Goal: Transaction & Acquisition: Book appointment/travel/reservation

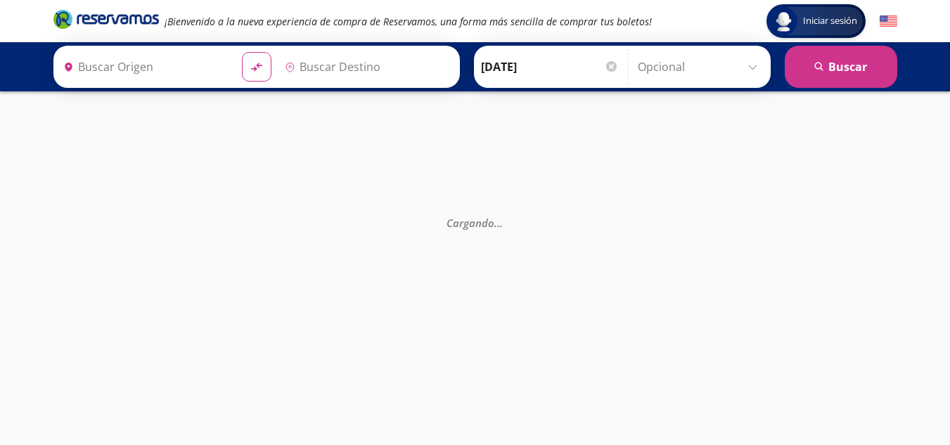
type input "Santiago de Querétaro, [GEOGRAPHIC_DATA]"
type input "[GEOGRAPHIC_DATA], [GEOGRAPHIC_DATA]"
click at [748, 231] on div "Cargando . . ." at bounding box center [475, 313] width 950 height 445
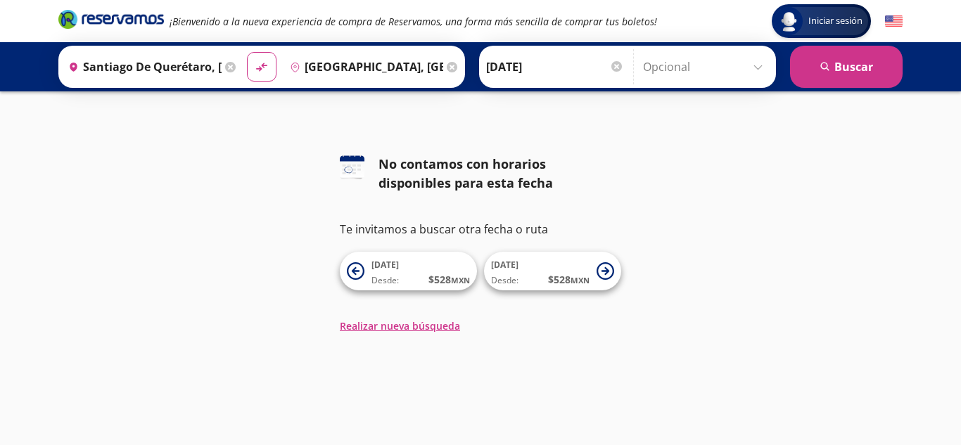
click at [728, 214] on div "126 No contamos con horarios disponibles para esta fecha Te invitamos a buscar …" at bounding box center [480, 244] width 961 height 179
click at [405, 284] on span "Desde: $ 528 MXN" at bounding box center [420, 279] width 98 height 15
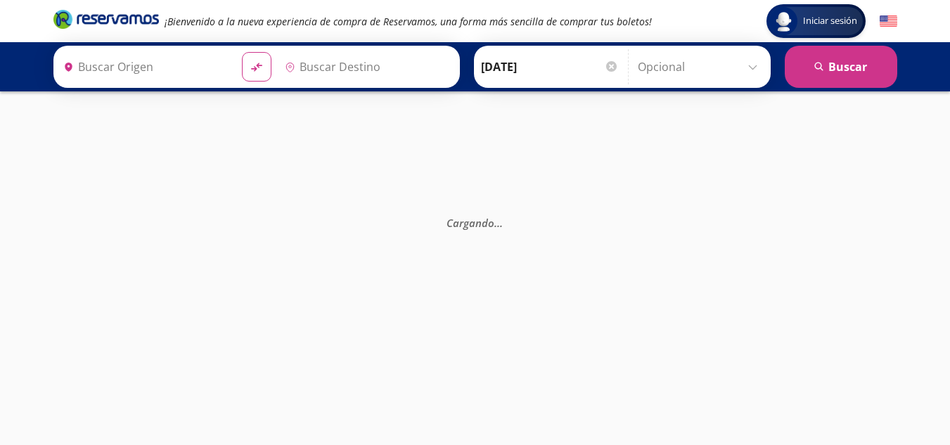
type input "[PERSON_NAME] de Querétaro, [GEOGRAPHIC_DATA]"
type input "[GEOGRAPHIC_DATA], [GEOGRAPHIC_DATA]"
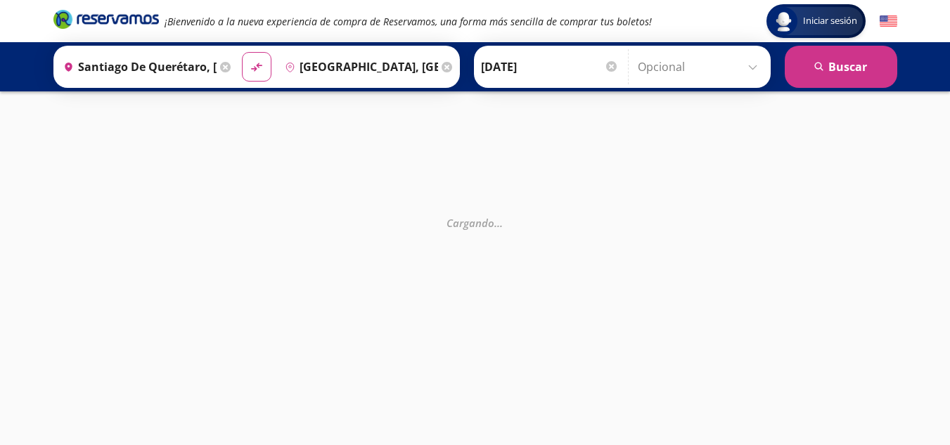
click at [607, 65] on div at bounding box center [611, 66] width 11 height 11
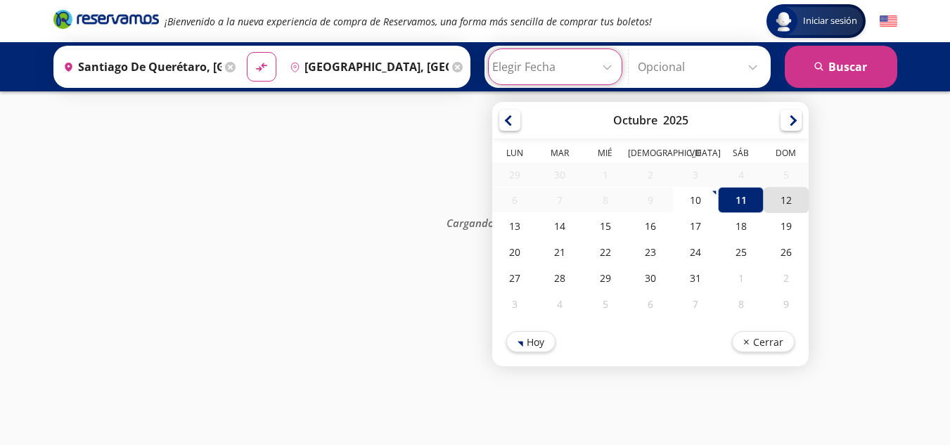
click at [783, 205] on div "12" at bounding box center [785, 200] width 45 height 26
type input "[DATE]"
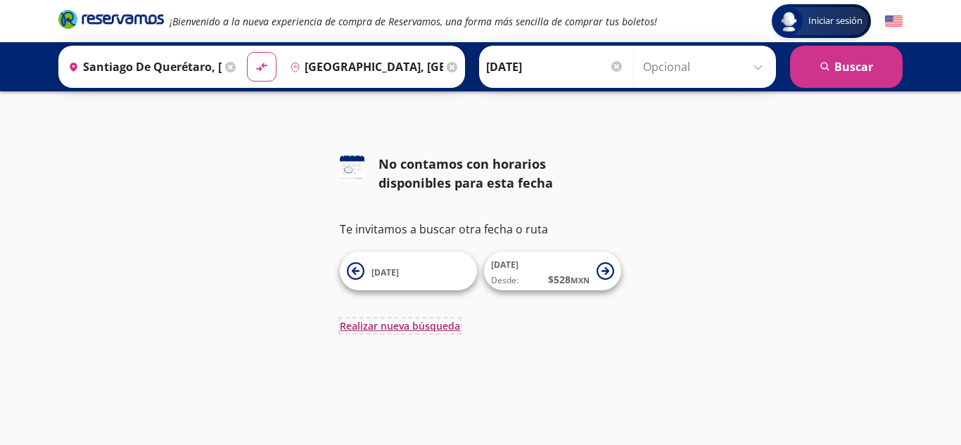
click at [380, 332] on button "Realizar nueva búsqueda" at bounding box center [400, 326] width 120 height 15
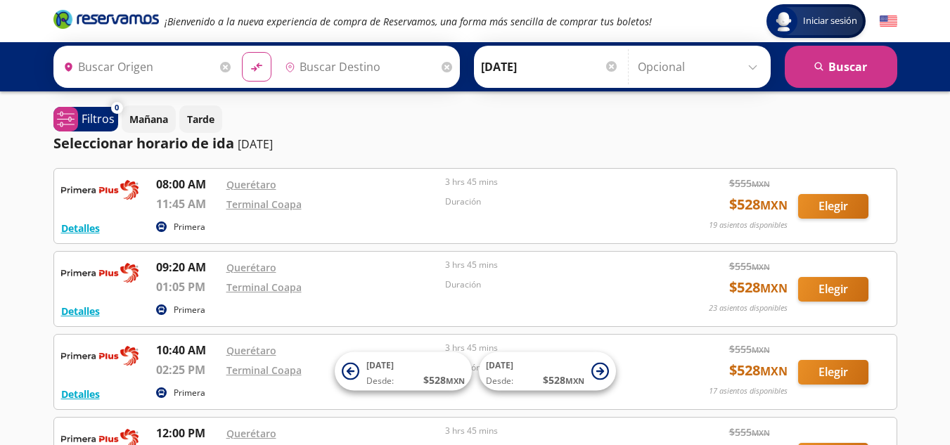
type input "[PERSON_NAME] de Querétaro, [GEOGRAPHIC_DATA]"
type input "[GEOGRAPHIC_DATA], [GEOGRAPHIC_DATA]"
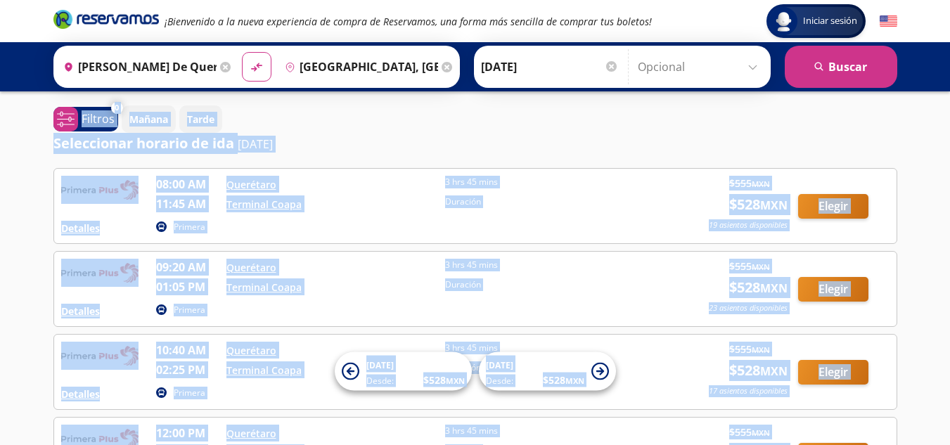
click at [380, 151] on div "Seleccionar horario de [PERSON_NAME] [DATE]" at bounding box center [475, 143] width 844 height 21
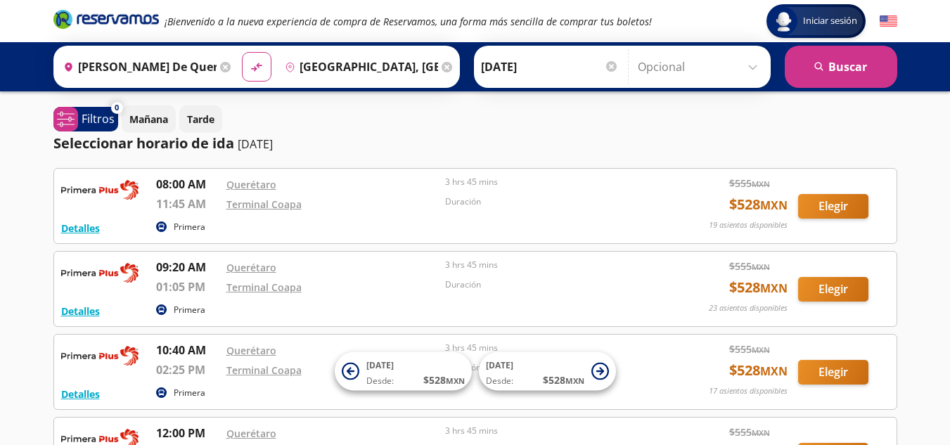
click at [380, 151] on div "Seleccionar horario de [PERSON_NAME] [DATE]" at bounding box center [475, 143] width 844 height 21
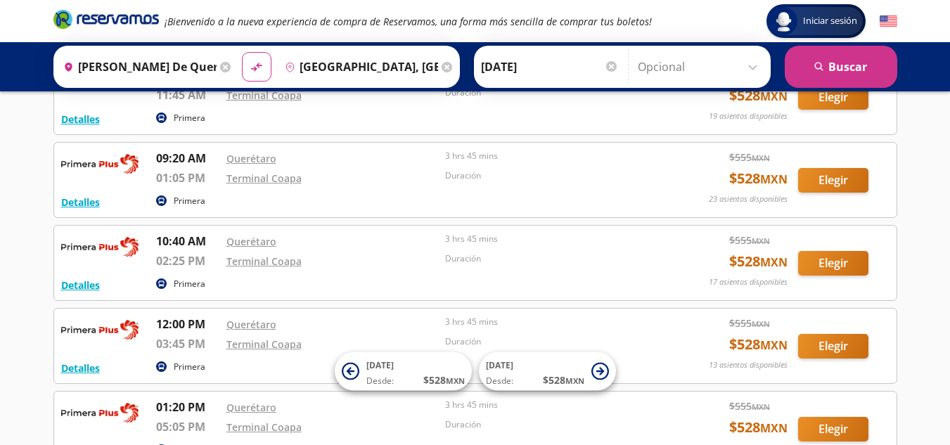
scroll to position [122, 0]
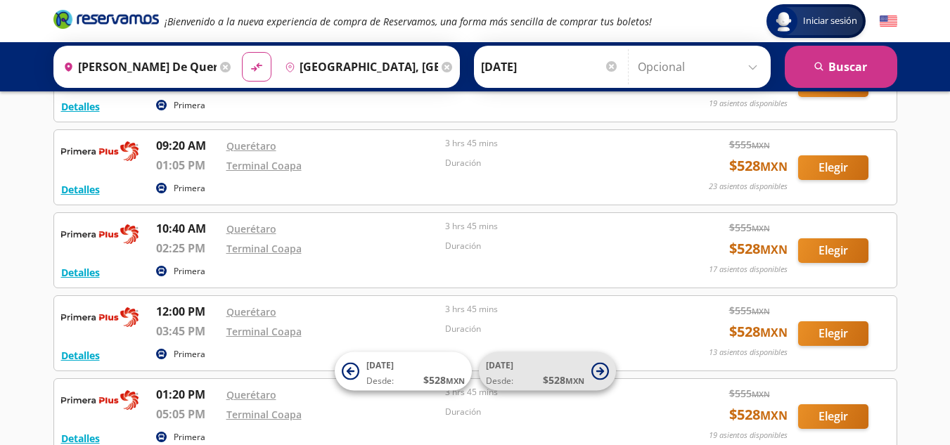
click at [602, 364] on icon at bounding box center [600, 372] width 18 height 18
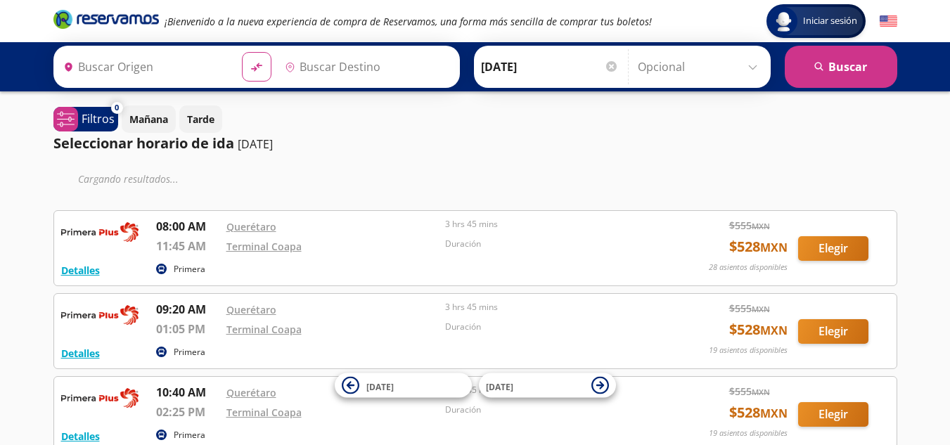
type input "[PERSON_NAME] de Querétaro, [GEOGRAPHIC_DATA]"
type input "[GEOGRAPHIC_DATA], [GEOGRAPHIC_DATA]"
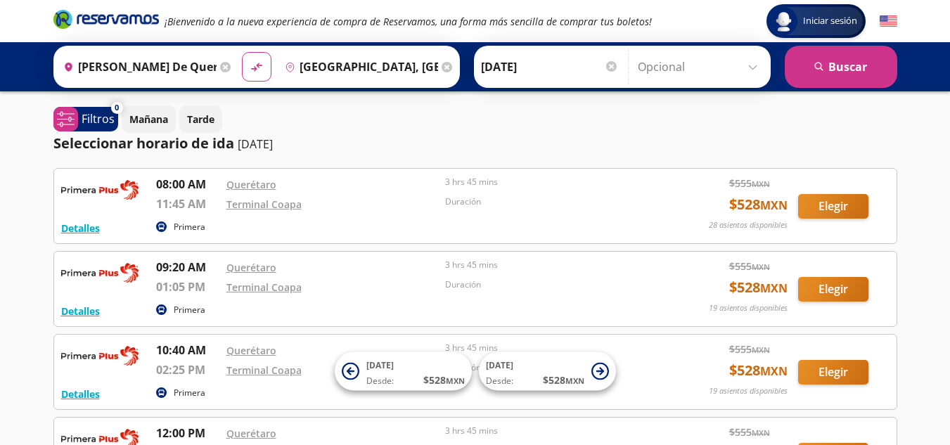
click at [393, 387] on span "Desde: $ 528 MXN" at bounding box center [415, 380] width 98 height 15
type input "[PERSON_NAME] de Querétaro, [GEOGRAPHIC_DATA]"
type input "[GEOGRAPHIC_DATA], [GEOGRAPHIC_DATA]"
click at [393, 387] on span "Desde: $ 528 MXN" at bounding box center [415, 380] width 98 height 15
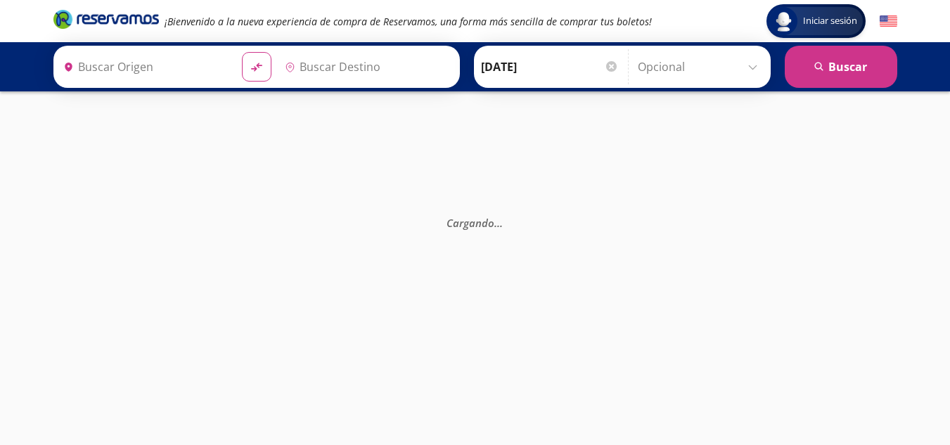
type input "[PERSON_NAME] de Querétaro, [GEOGRAPHIC_DATA]"
type input "[GEOGRAPHIC_DATA], [GEOGRAPHIC_DATA]"
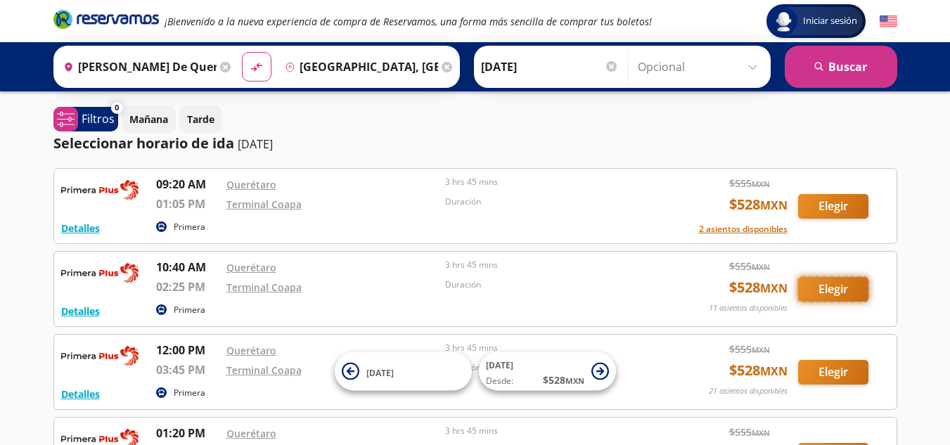
click at [844, 287] on button "Elegir" at bounding box center [833, 289] width 70 height 25
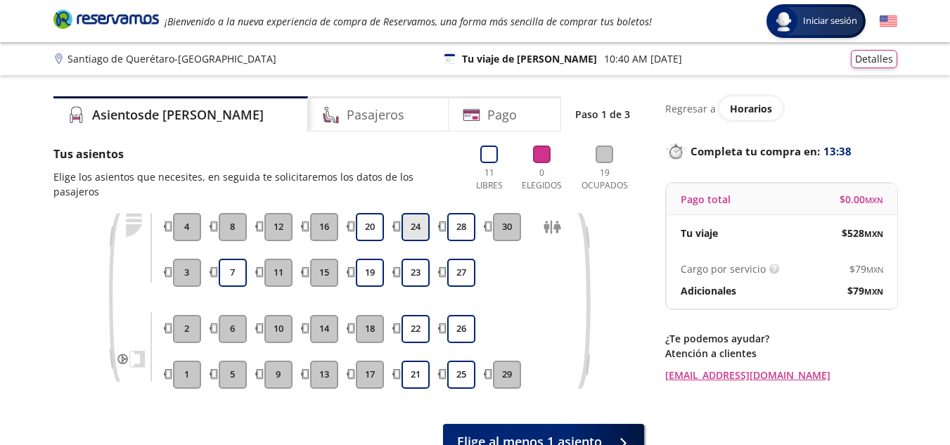
click at [421, 213] on button "24" at bounding box center [416, 227] width 28 height 28
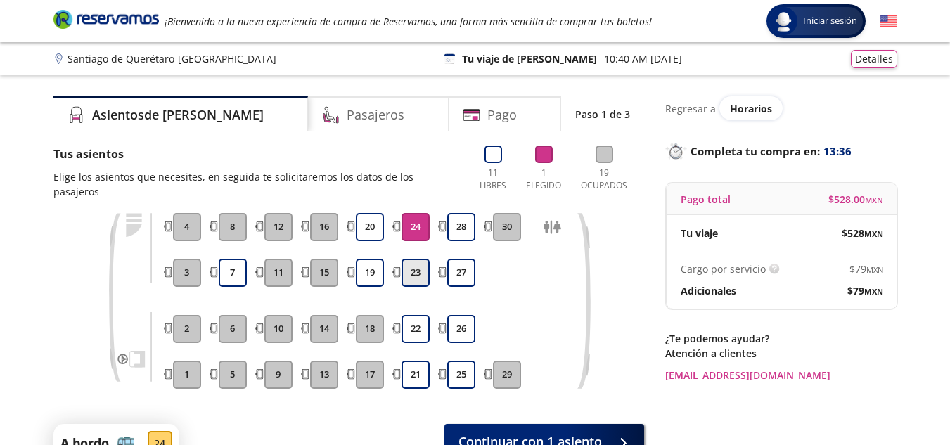
click at [411, 268] on button "23" at bounding box center [416, 273] width 28 height 28
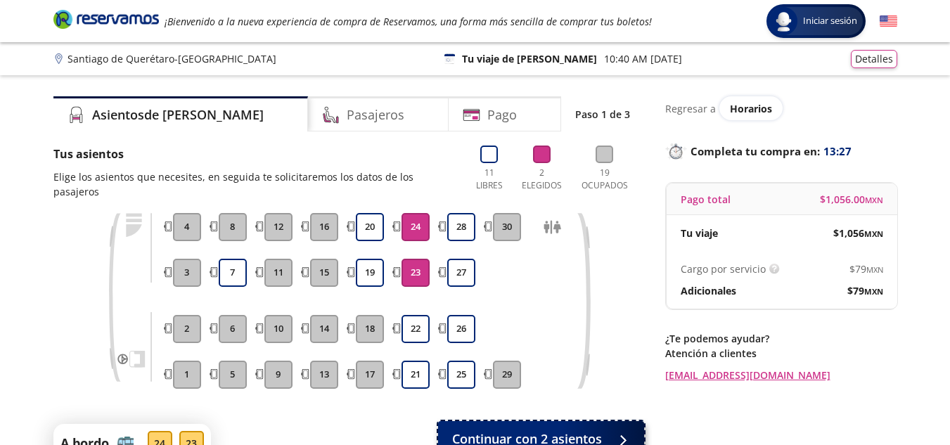
click at [633, 433] on span at bounding box center [632, 438] width 11 height 11
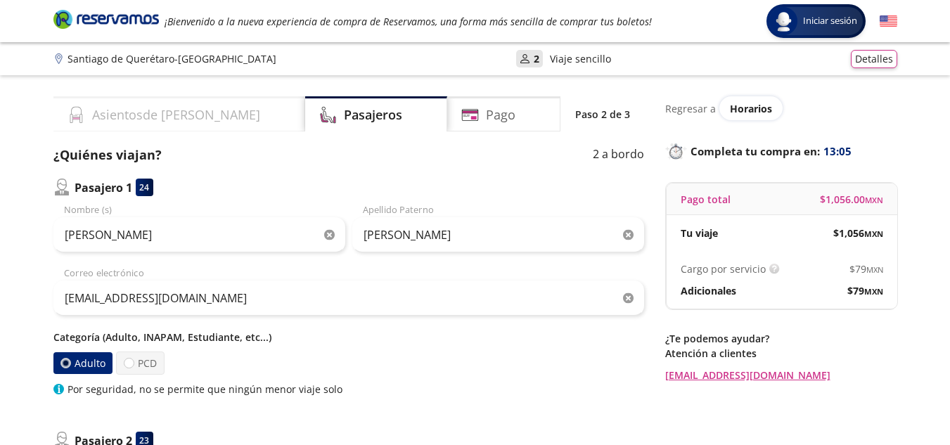
click at [177, 108] on h4 "Asientos de [PERSON_NAME]" at bounding box center [176, 114] width 168 height 19
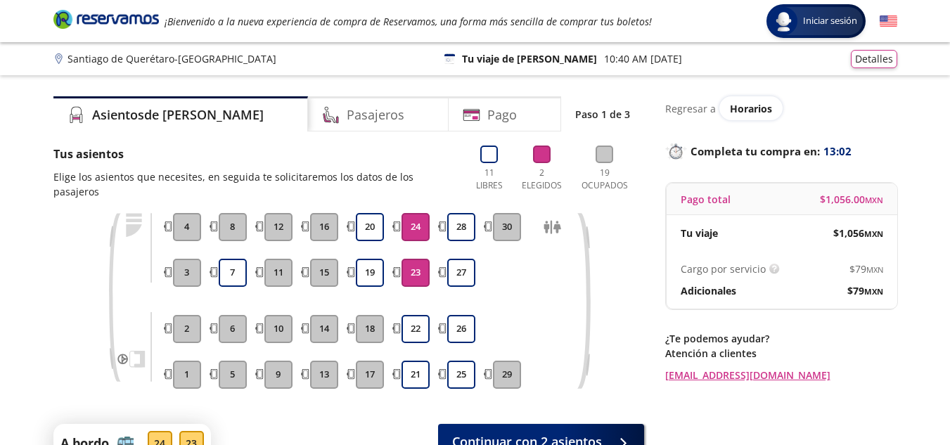
click at [419, 213] on button "24" at bounding box center [416, 227] width 28 height 28
click at [418, 259] on button "23" at bounding box center [416, 273] width 28 height 28
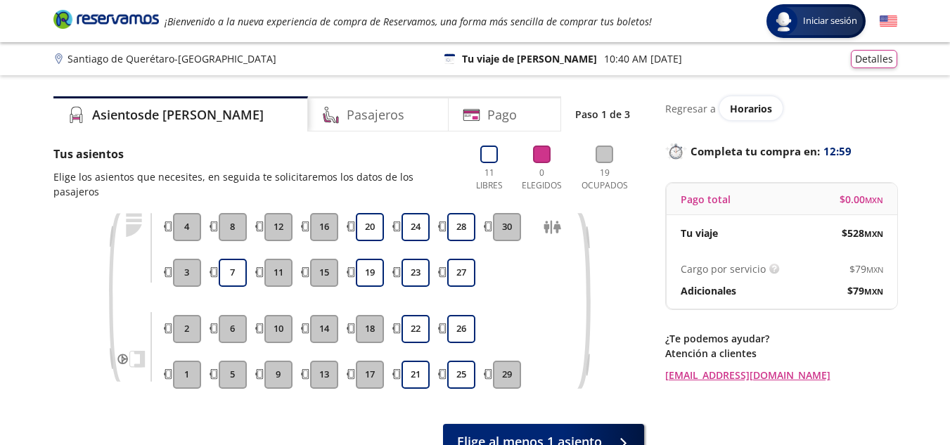
click at [325, 213] on button "16" at bounding box center [324, 227] width 28 height 28
click at [325, 259] on button "15" at bounding box center [324, 273] width 28 height 28
click at [406, 259] on button "23" at bounding box center [416, 273] width 28 height 28
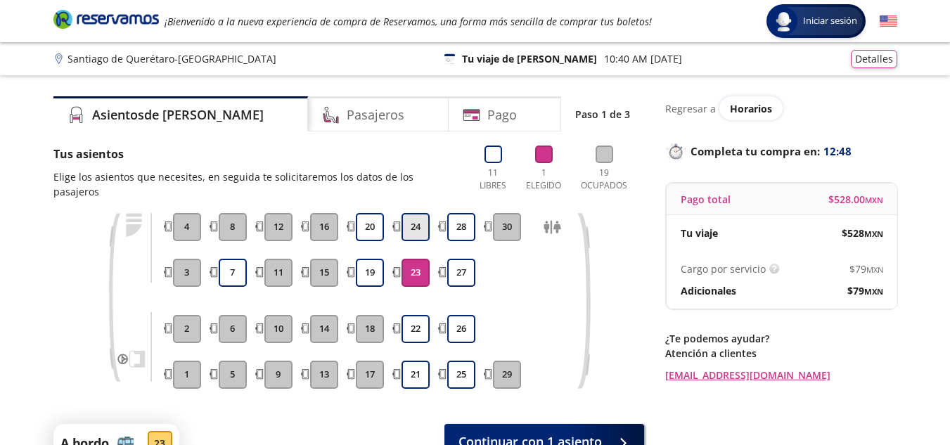
click at [421, 213] on button "24" at bounding box center [416, 227] width 28 height 28
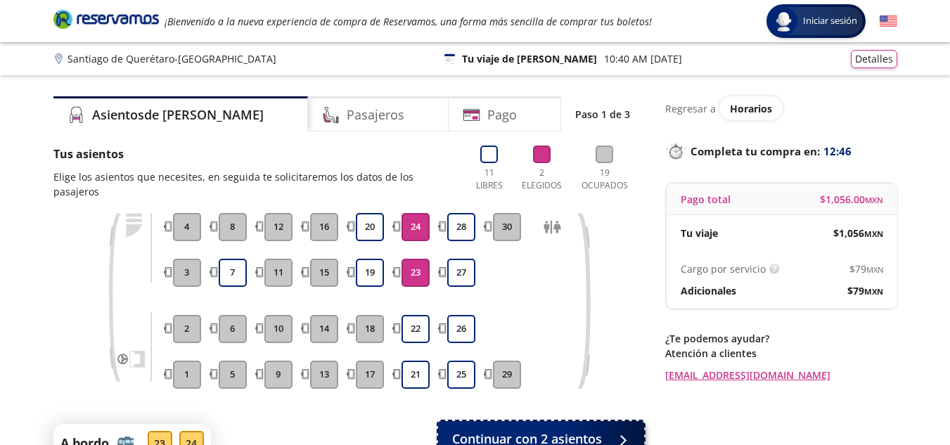
click at [627, 430] on div at bounding box center [619, 439] width 21 height 18
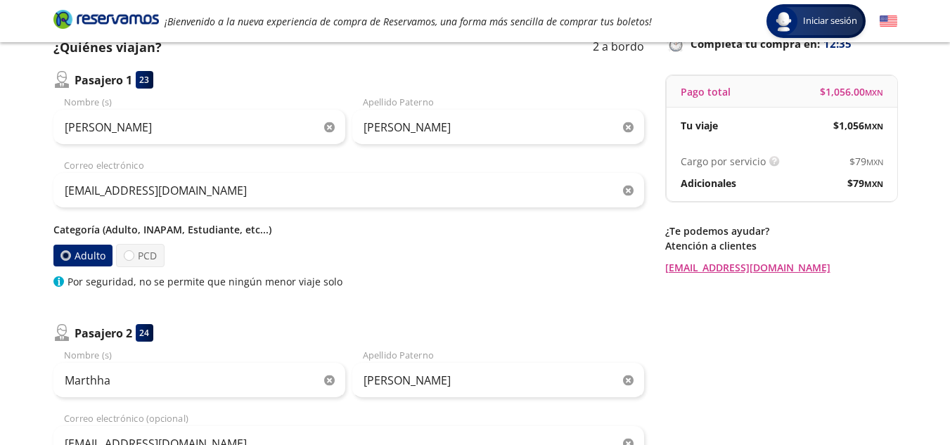
scroll to position [113, 0]
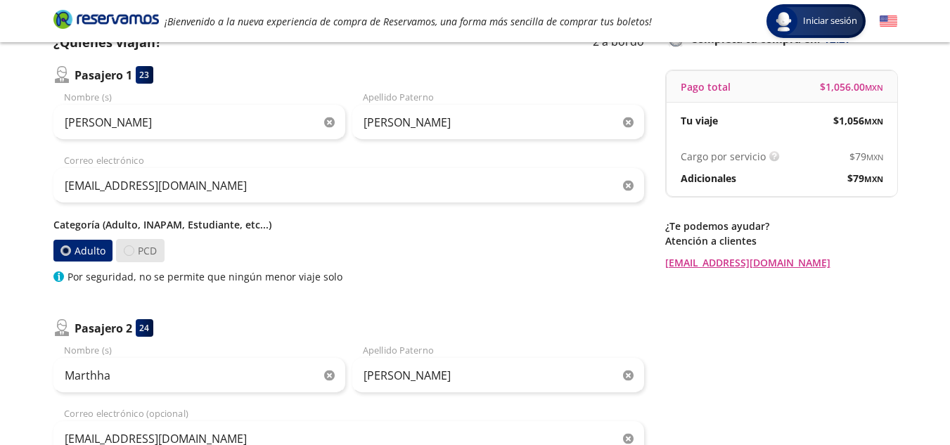
click at [132, 252] on div at bounding box center [129, 250] width 11 height 11
click at [132, 252] on input "PCD" at bounding box center [128, 250] width 9 height 9
radio input "true"
radio input "false"
click at [149, 226] on p "Categoría (Adulto, INAPAM, Estudiante, etc...)" at bounding box center [348, 224] width 591 height 15
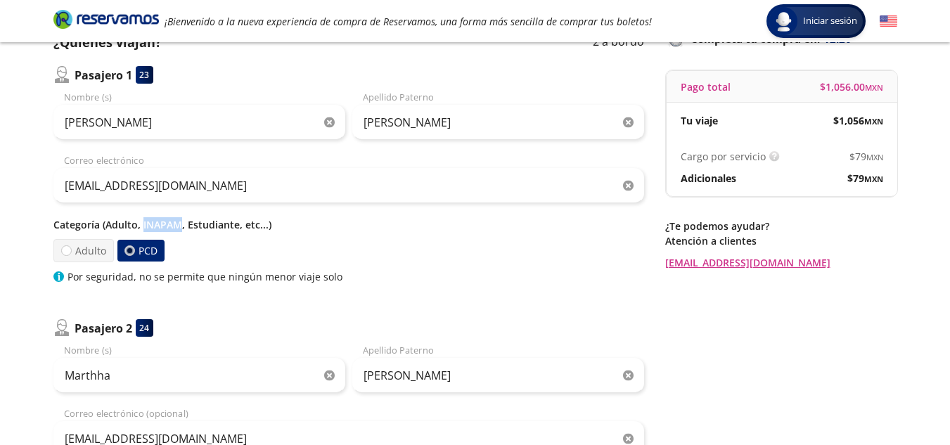
click at [149, 226] on p "Categoría (Adulto, INAPAM, Estudiante, etc...)" at bounding box center [348, 224] width 591 height 15
click at [170, 252] on div "Adulto PCD" at bounding box center [348, 250] width 591 height 23
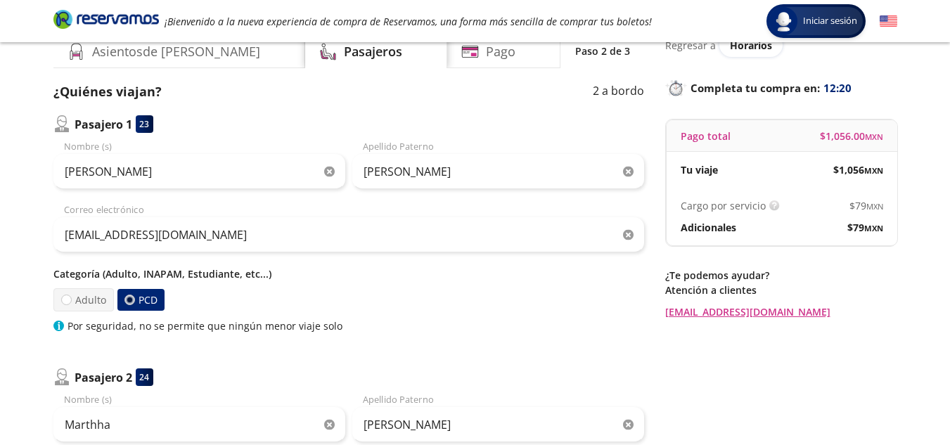
scroll to position [0, 0]
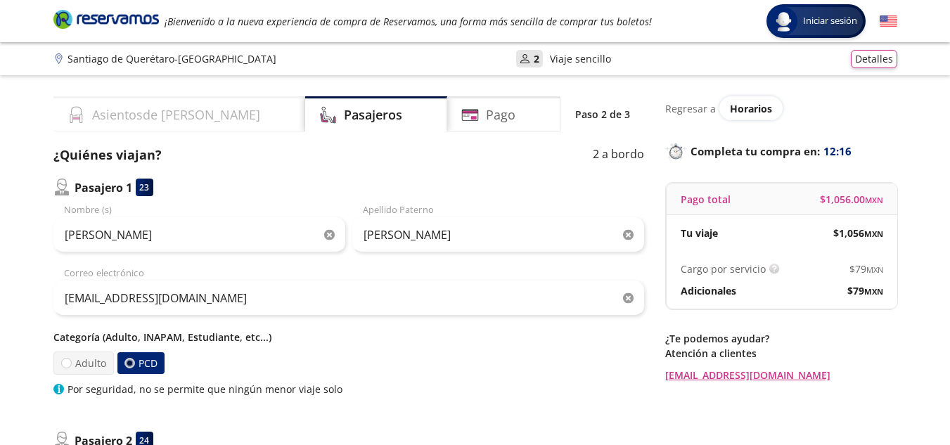
click at [196, 107] on div "Asientos de [PERSON_NAME]" at bounding box center [179, 113] width 252 height 35
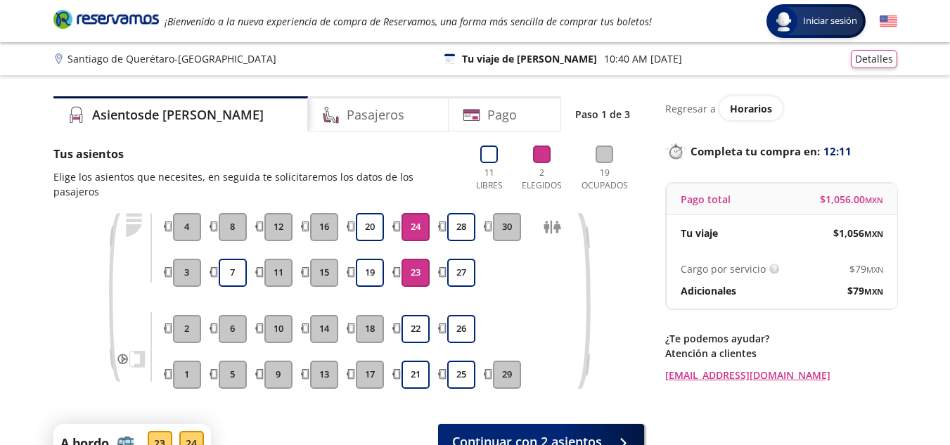
click at [419, 213] on button "24" at bounding box center [416, 227] width 28 height 28
click at [413, 259] on button "23" at bounding box center [416, 273] width 28 height 28
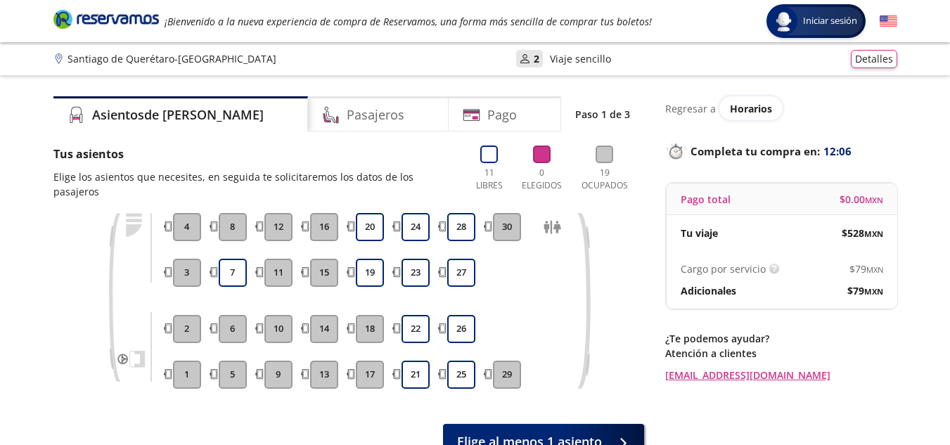
click at [324, 213] on button "16" at bounding box center [324, 227] width 28 height 28
click at [323, 259] on button "15" at bounding box center [324, 273] width 28 height 28
click at [412, 319] on button "22" at bounding box center [416, 329] width 28 height 28
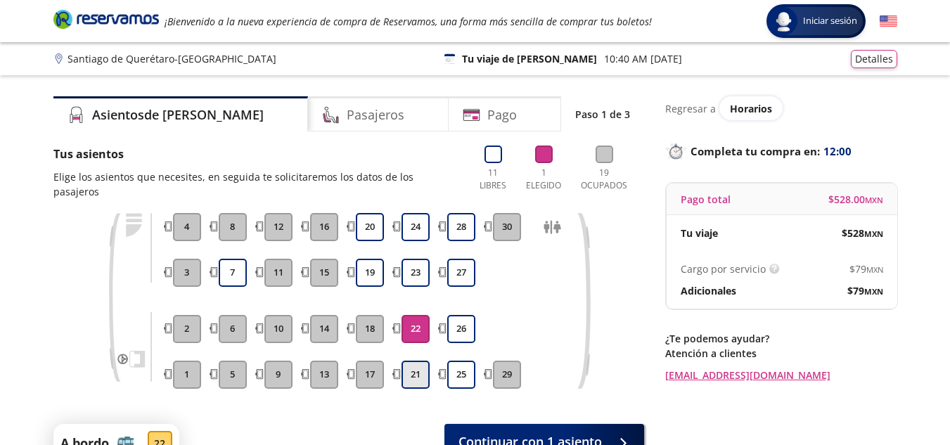
click at [413, 361] on button "21" at bounding box center [416, 375] width 28 height 28
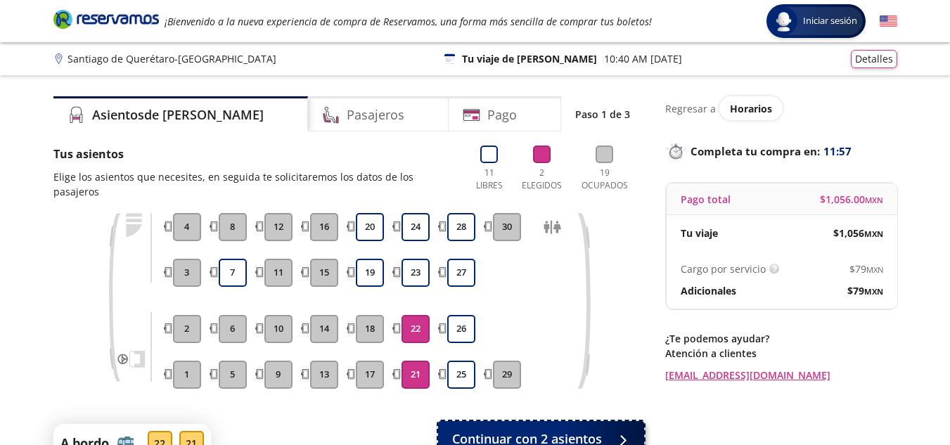
click at [623, 431] on div at bounding box center [619, 439] width 21 height 18
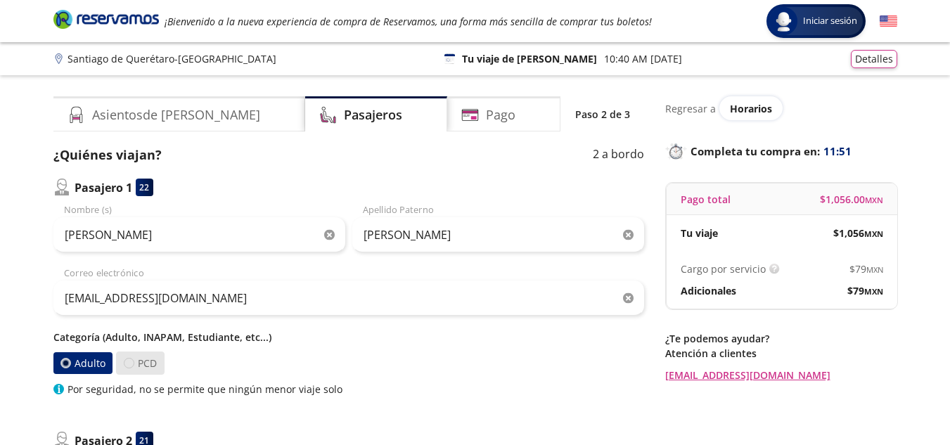
click at [124, 361] on div at bounding box center [129, 363] width 11 height 11
click at [124, 361] on input "PCD" at bounding box center [128, 363] width 9 height 9
radio input "true"
radio input "false"
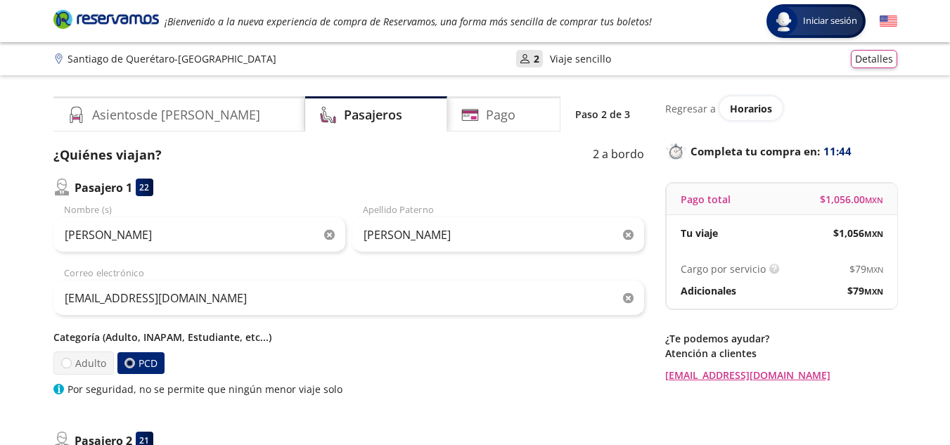
click at [291, 184] on div "Pasajero 1 22" at bounding box center [348, 188] width 591 height 18
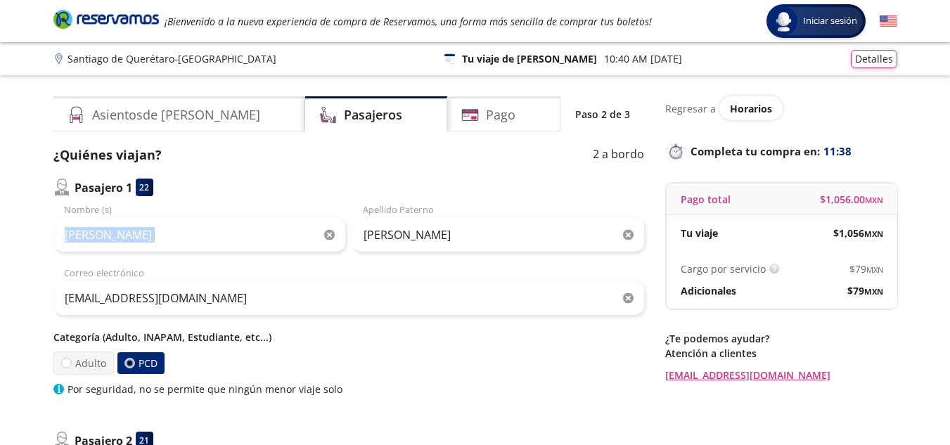
click at [291, 184] on div "Pasajero 1 22" at bounding box center [348, 188] width 591 height 18
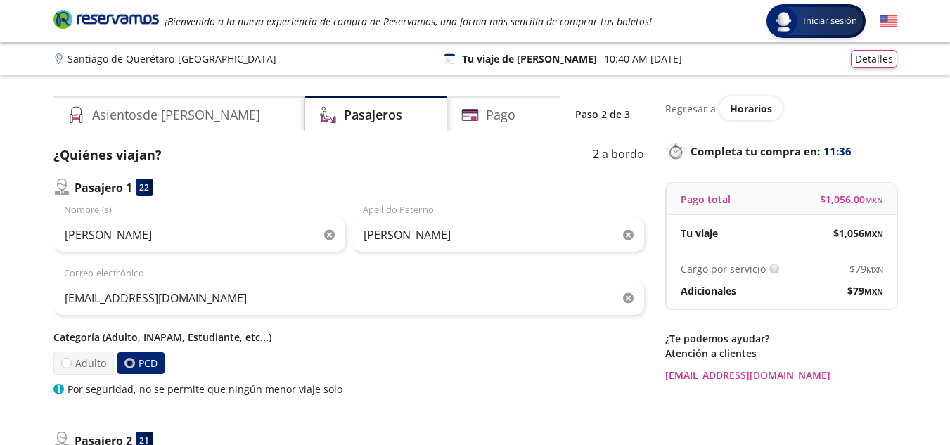
click at [291, 184] on div "Pasajero 1 22" at bounding box center [348, 188] width 591 height 18
click at [172, 89] on div "Group 9 Created with Sketch. Datos para la compra [PERSON_NAME] de Querétaro - …" at bounding box center [475, 441] width 950 height 883
click at [113, 110] on h4 "Asientos de [PERSON_NAME]" at bounding box center [176, 114] width 168 height 19
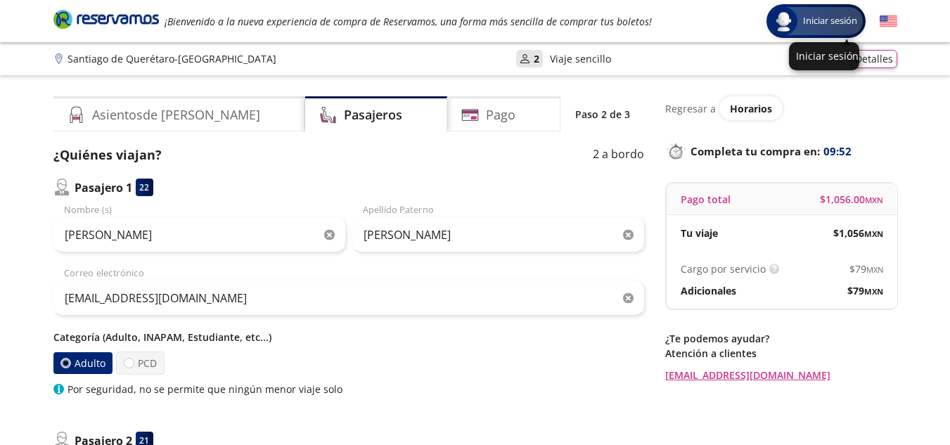
click at [836, 9] on div "Iniciar sesión" at bounding box center [816, 21] width 94 height 28
